Goal: Task Accomplishment & Management: Manage account settings

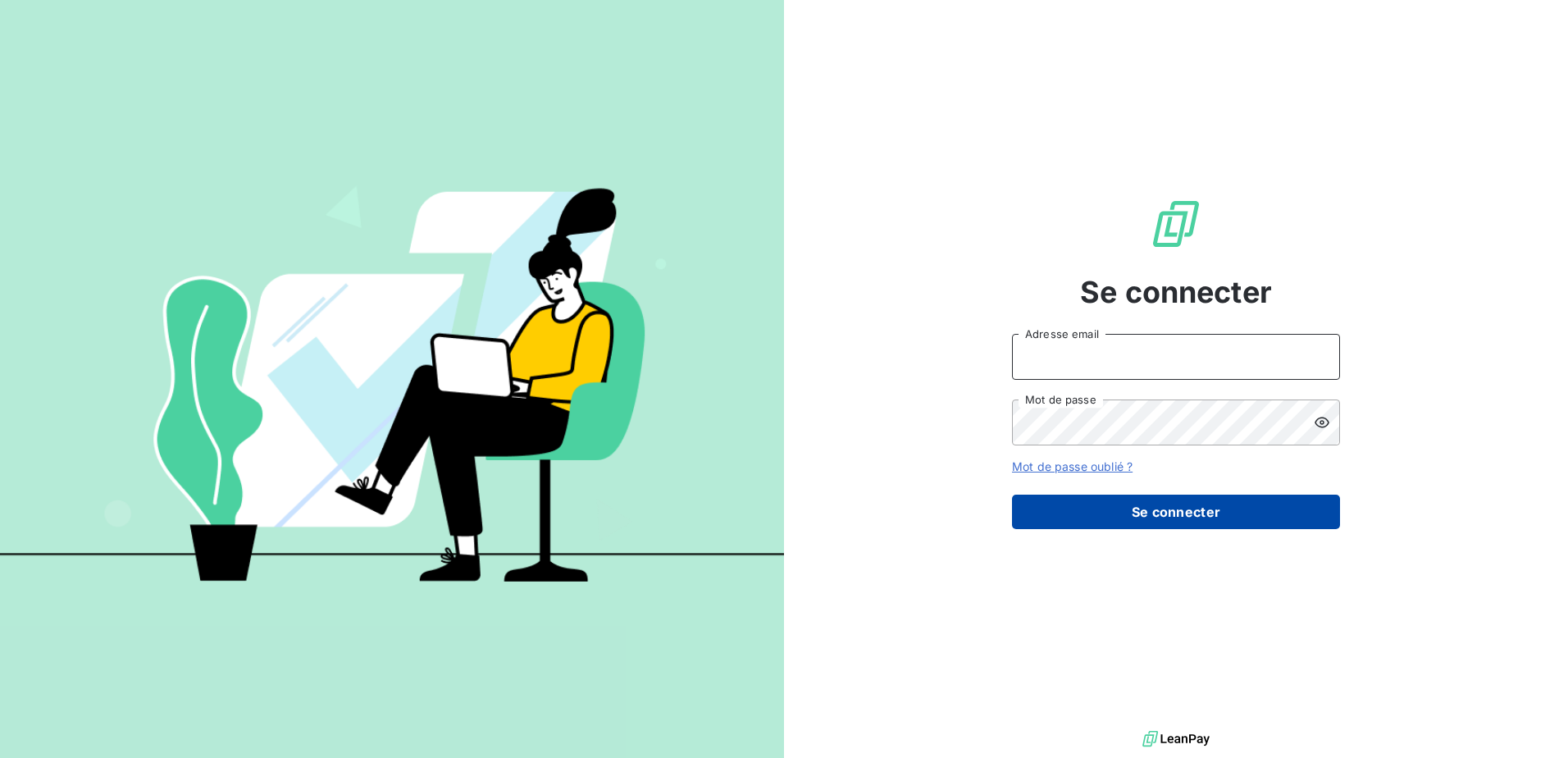
type input "[PERSON_NAME][EMAIL_ADDRESS][DOMAIN_NAME]"
click at [1187, 520] on button "Se connecter" at bounding box center [1176, 511] width 328 height 34
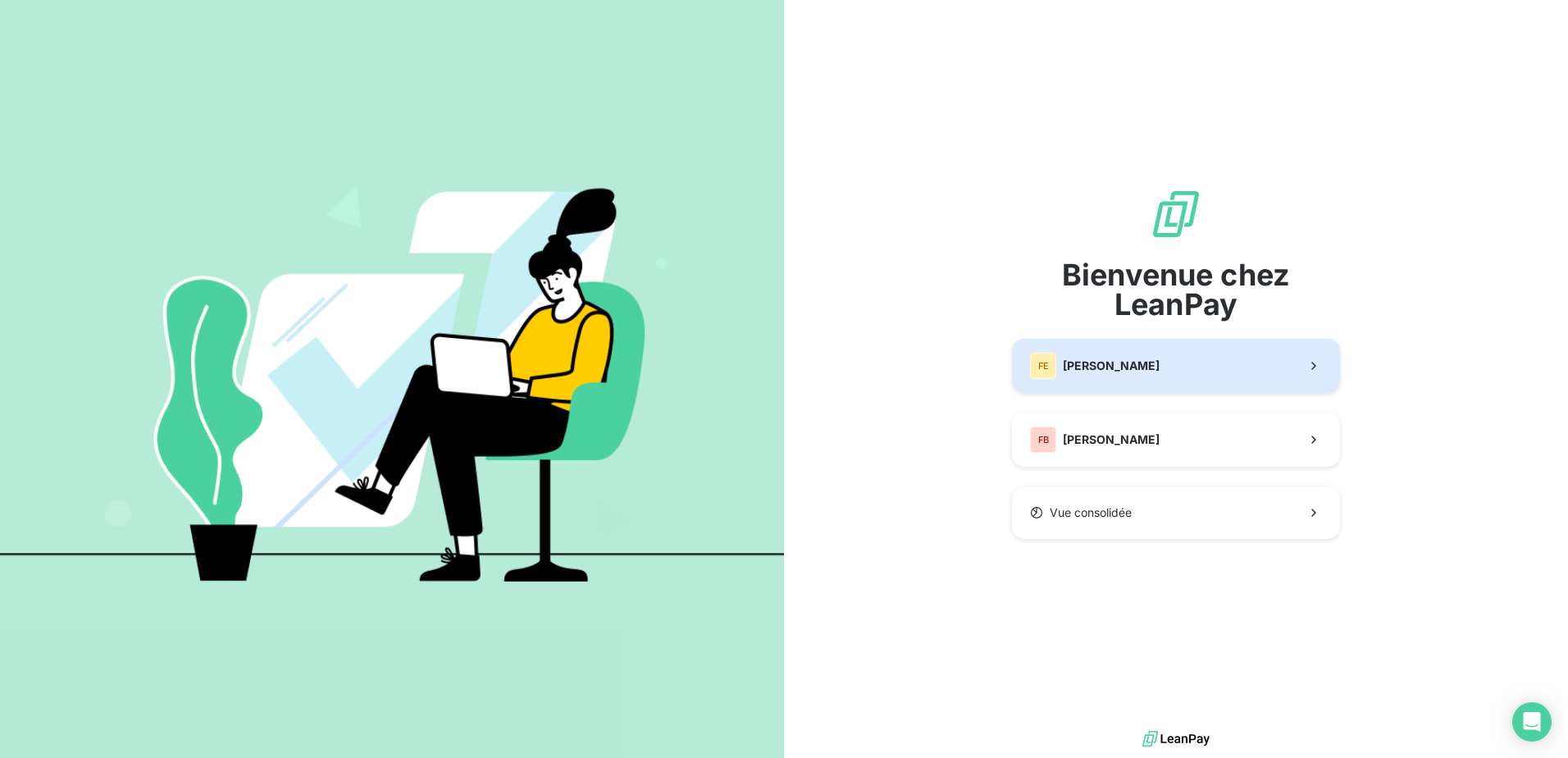
click at [1169, 361] on button "[PERSON_NAME]" at bounding box center [1176, 366] width 328 height 54
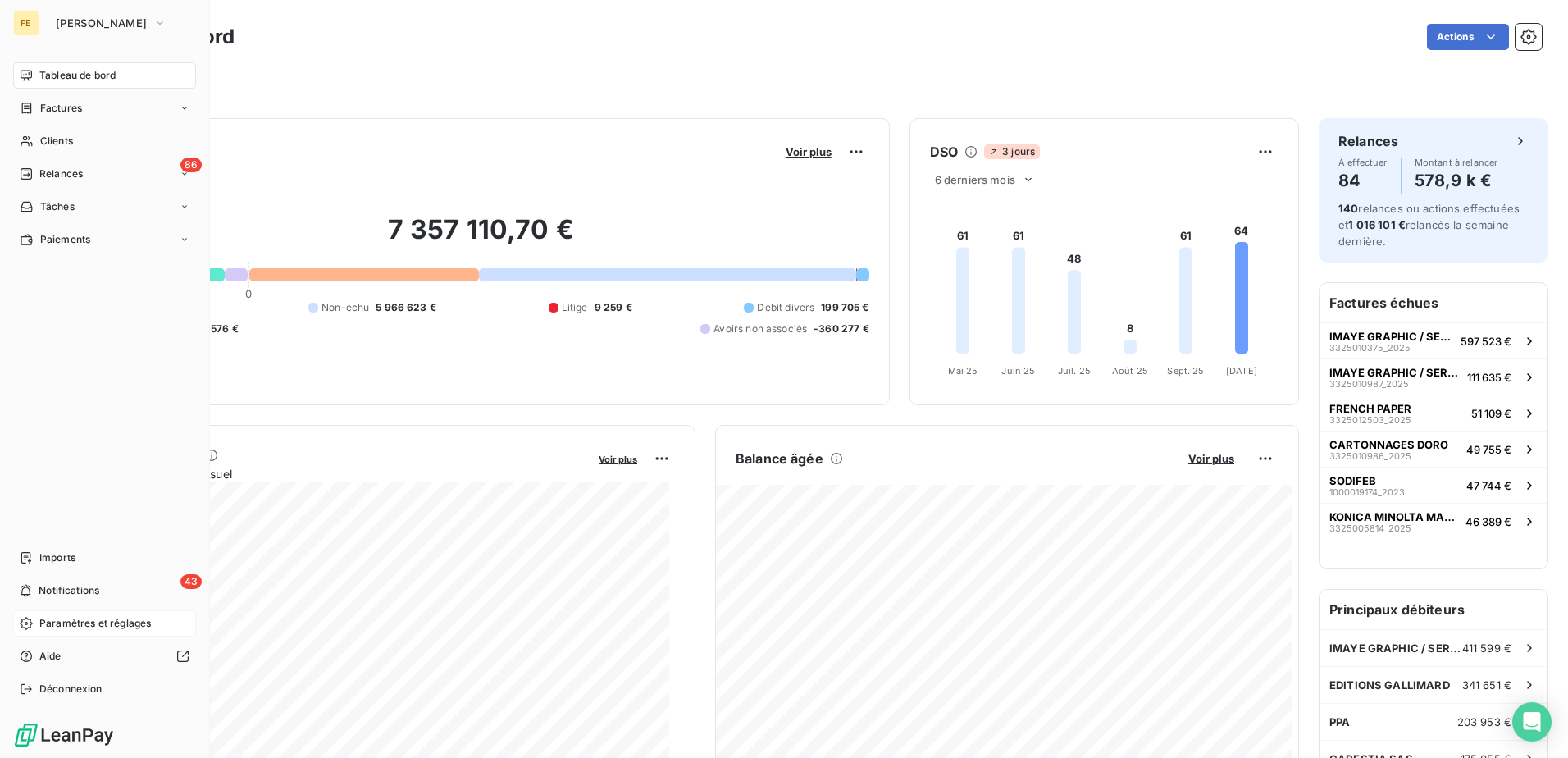
click at [94, 615] on div "Paramètres et réglages" at bounding box center [104, 624] width 182 height 26
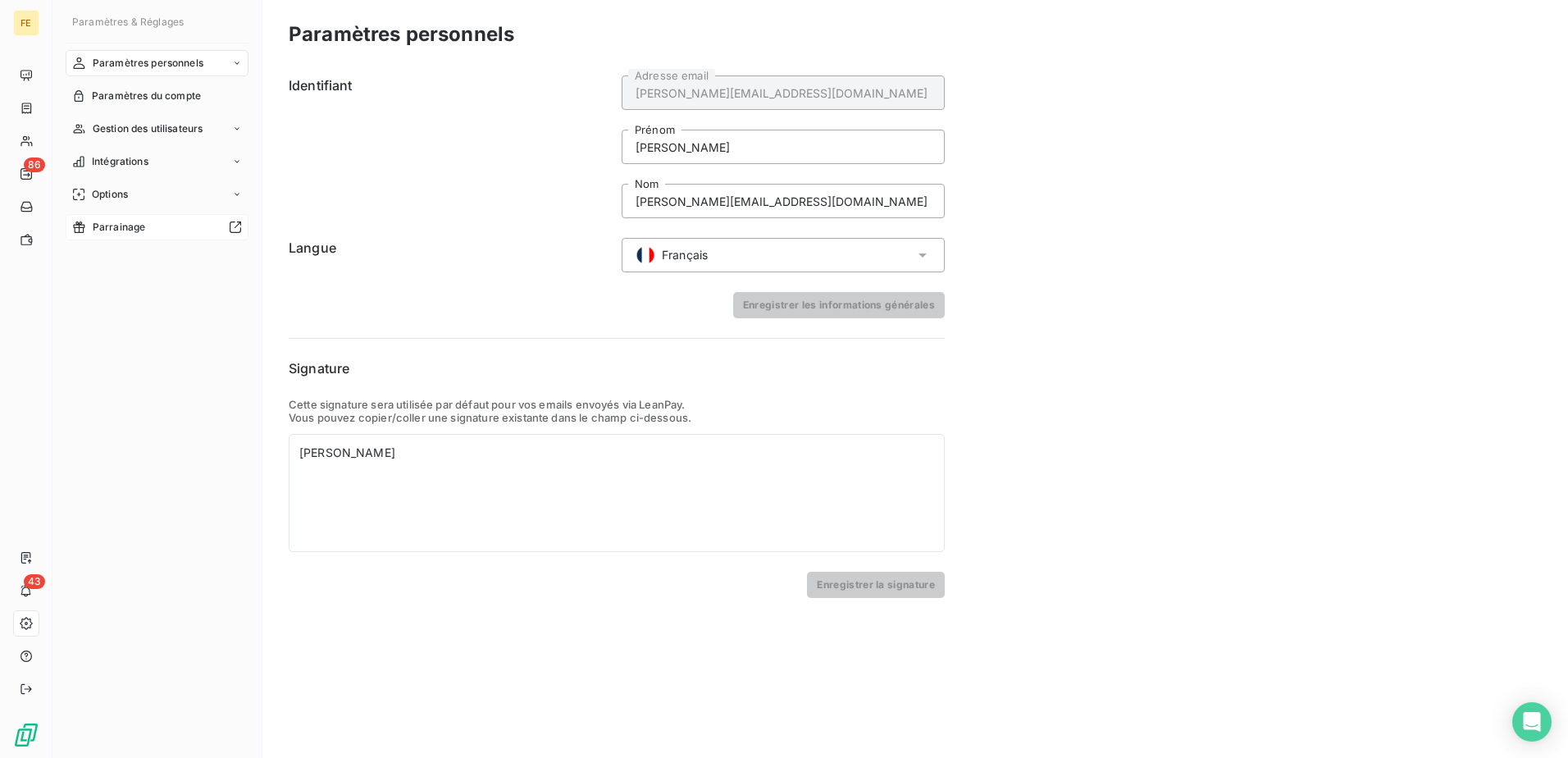
click at [106, 218] on div "Parrainage" at bounding box center [156, 227] width 182 height 26
click at [133, 121] on div "Gestion des utilisateurs" at bounding box center [156, 128] width 182 height 26
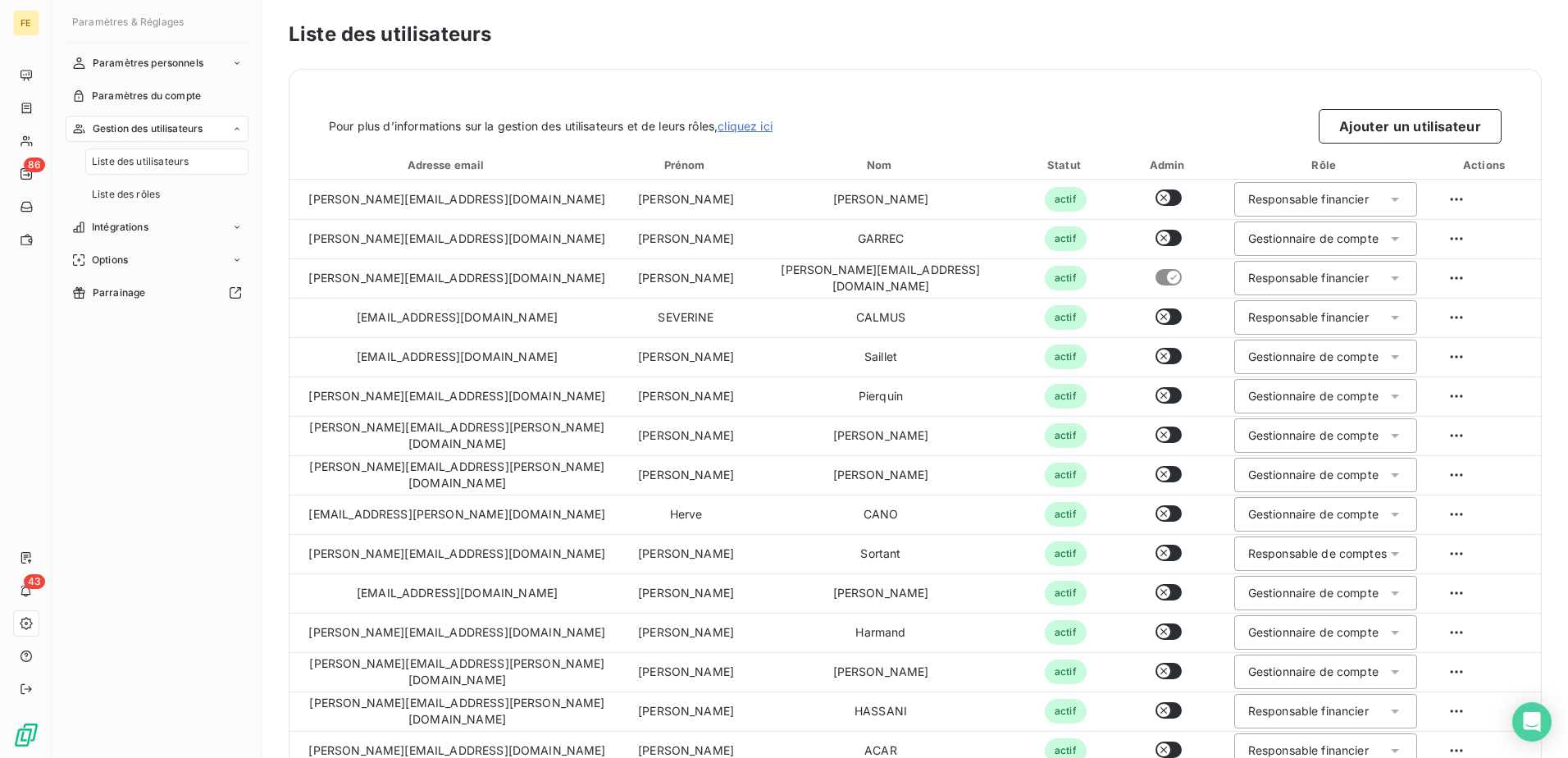
drag, startPoint x: 143, startPoint y: 166, endPoint x: 170, endPoint y: 169, distance: 27.2
click at [143, 166] on span "Liste des utilisateurs" at bounding box center [140, 162] width 97 height 15
click at [1394, 111] on button "Ajouter un utilisateur" at bounding box center [1409, 126] width 182 height 34
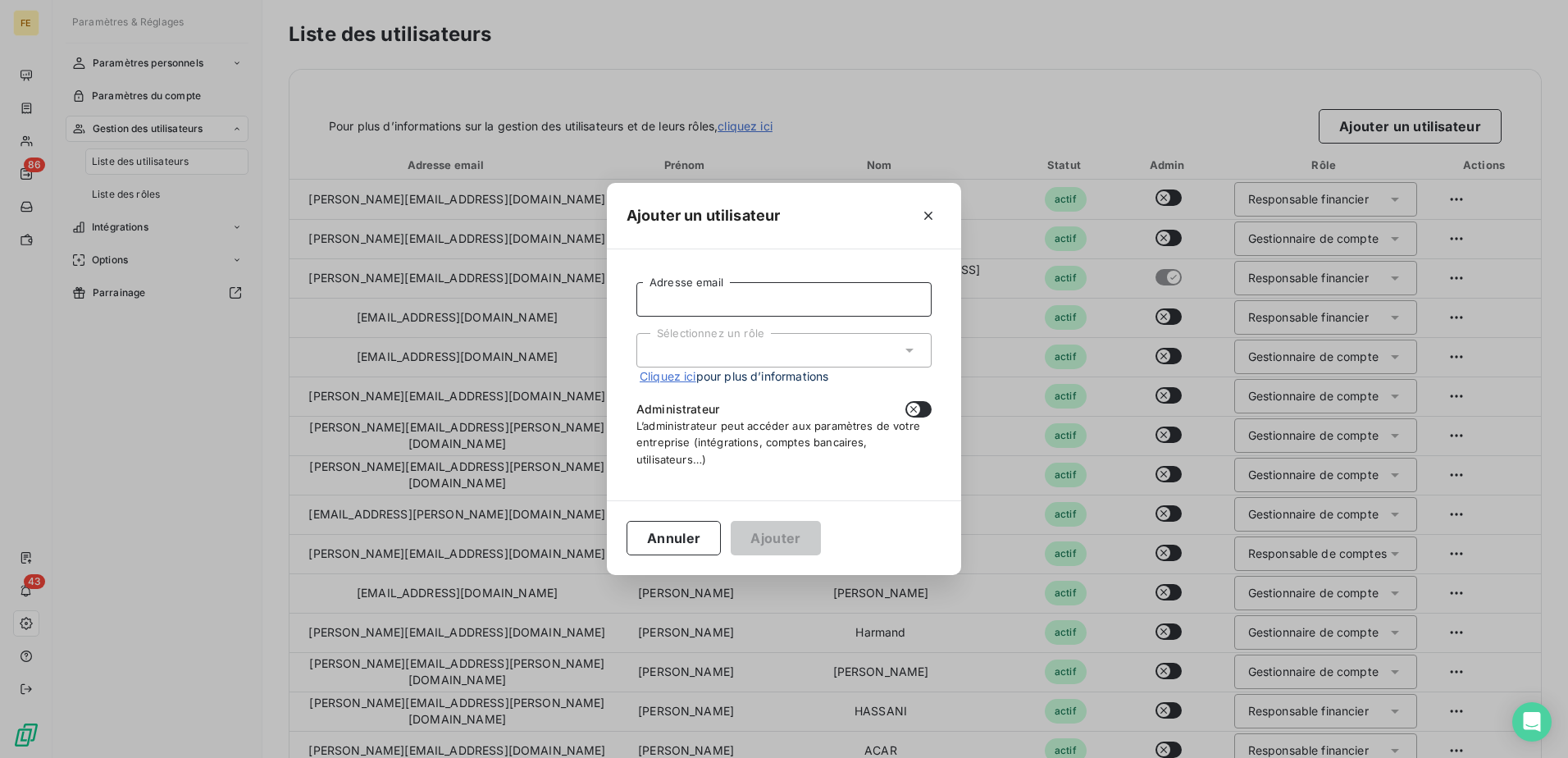
click at [722, 299] on input "Adresse email" at bounding box center [784, 299] width 295 height 34
type input "[EMAIL_ADDRESS][DOMAIN_NAME]"
click at [792, 347] on div "Sélectionnez un rôle" at bounding box center [784, 349] width 295 height 34
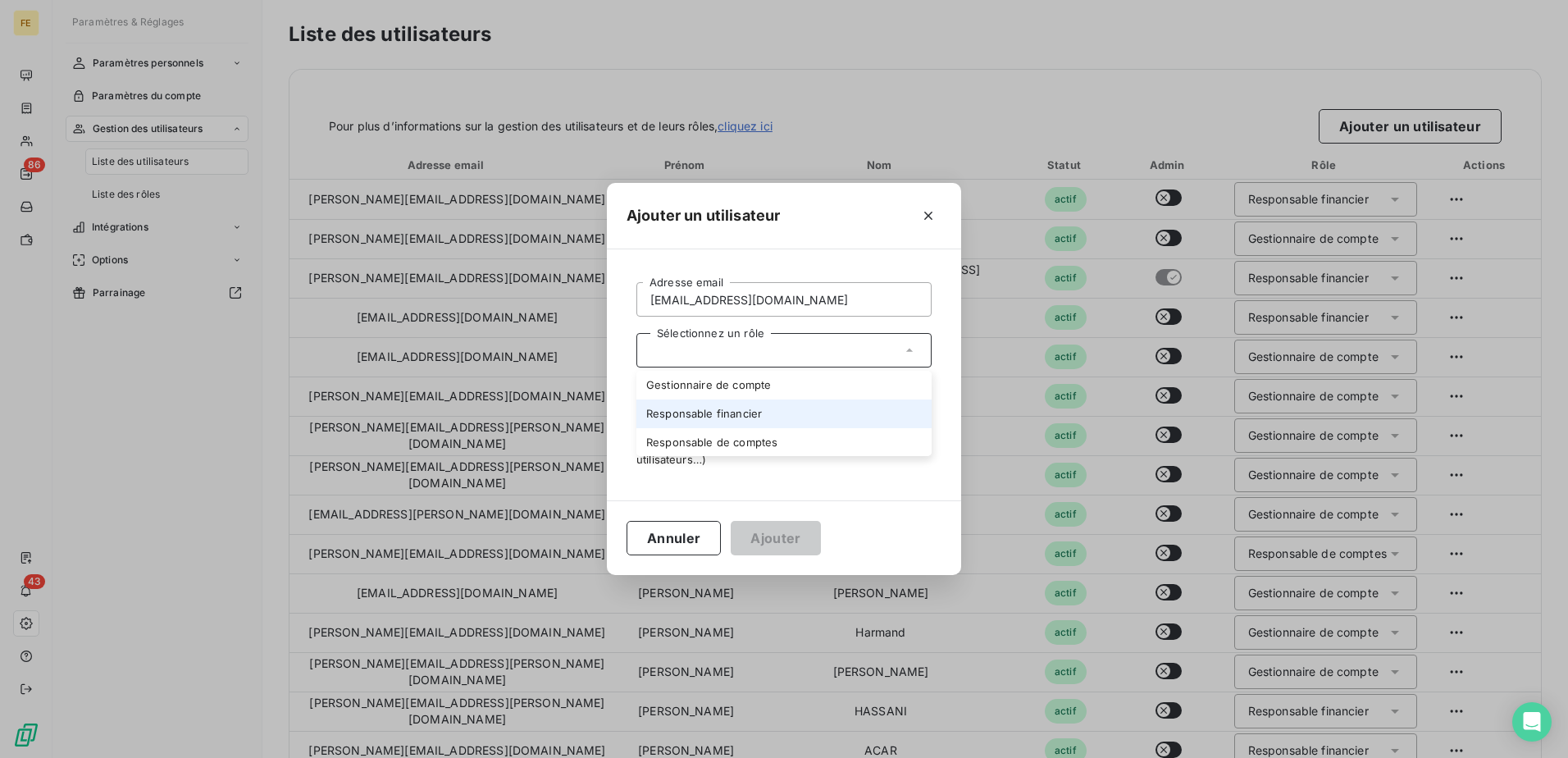
click at [738, 422] on li "Responsable financier" at bounding box center [784, 413] width 295 height 29
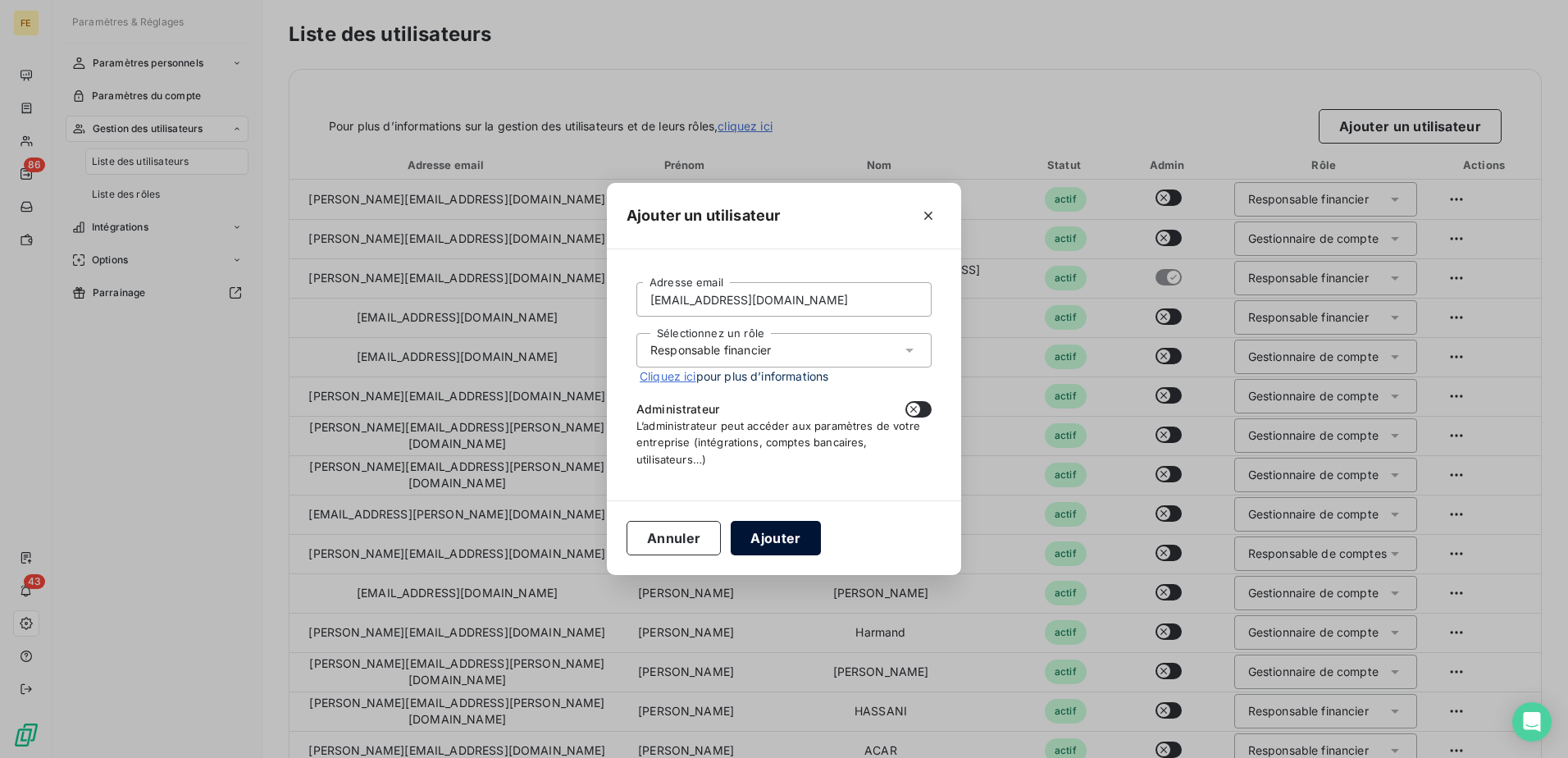
click at [774, 541] on button "Ajouter" at bounding box center [775, 537] width 89 height 34
